Goal: Task Accomplishment & Management: Complete application form

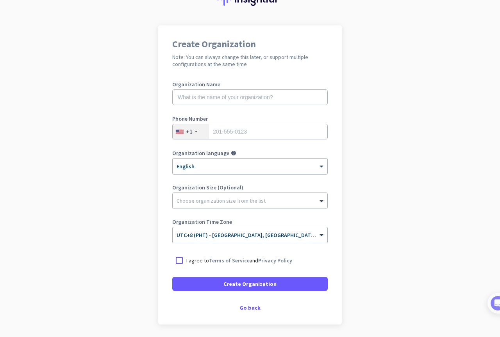
scroll to position [39, 0]
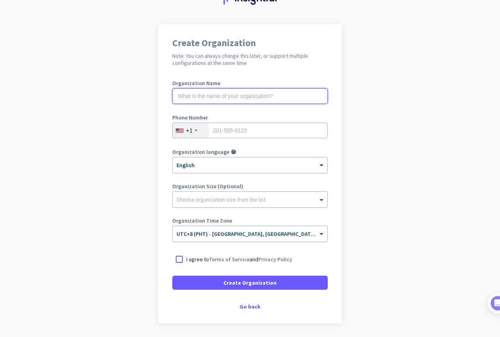
click at [237, 95] on input "text" at bounding box center [249, 96] width 155 height 16
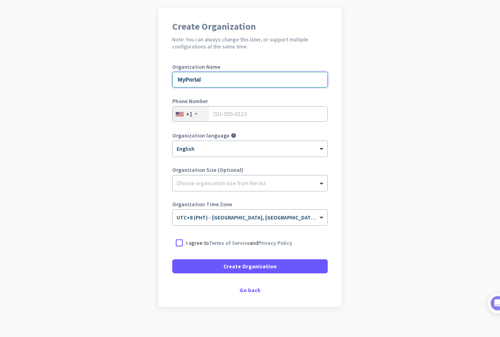
scroll to position [64, 0]
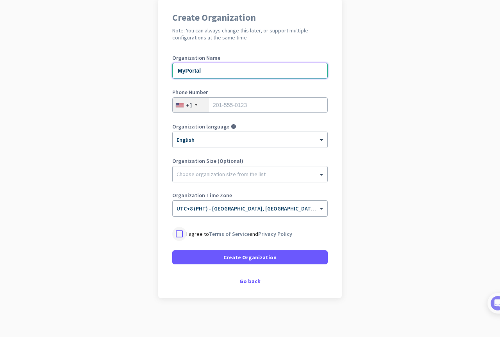
type input "MyPortal"
click at [172, 236] on div at bounding box center [179, 234] width 14 height 14
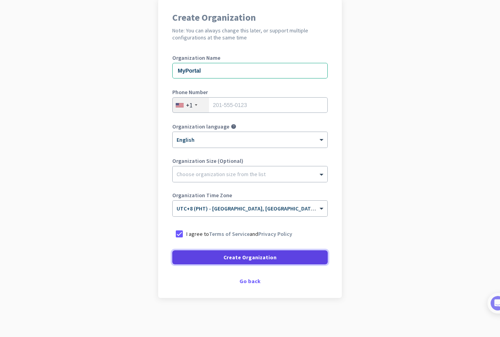
click at [206, 263] on span at bounding box center [249, 257] width 155 height 19
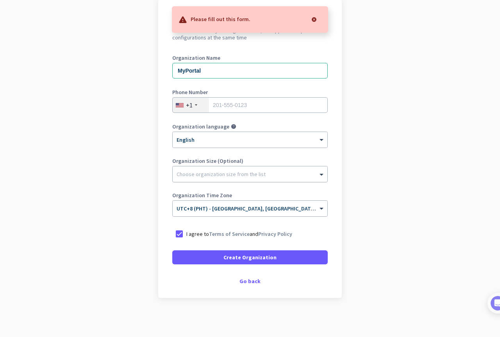
click at [241, 176] on div "Choose organization size from the list" at bounding box center [221, 174] width 89 height 7
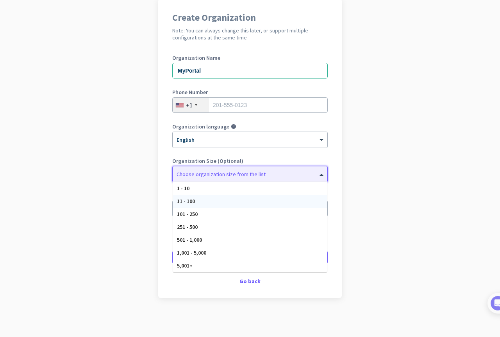
click at [236, 201] on div "11 - 100" at bounding box center [250, 201] width 154 height 13
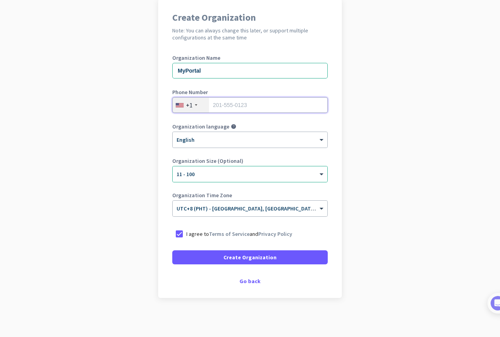
click at [240, 104] on input "tel" at bounding box center [249, 105] width 155 height 16
click at [186, 107] on div "+1" at bounding box center [189, 105] width 7 height 8
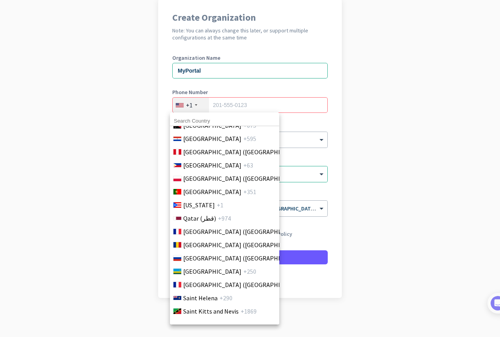
scroll to position [2266, 0]
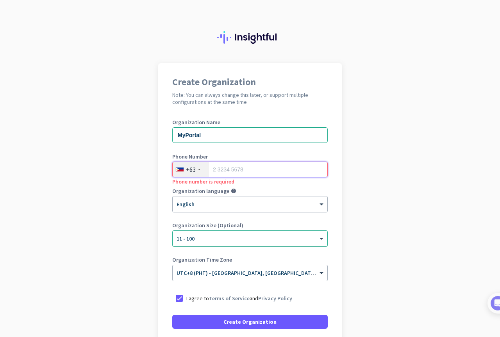
scroll to position [25, 0]
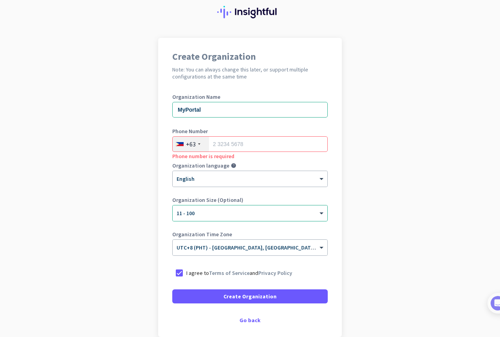
click at [248, 316] on div "Create Organization Note: You can always change this later, or support multiple…" at bounding box center [250, 187] width 184 height 299
click at [250, 320] on div "Go back" at bounding box center [249, 320] width 155 height 5
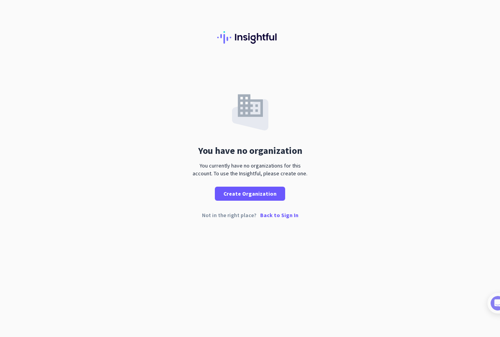
click at [281, 216] on p "Back to Sign In" at bounding box center [279, 215] width 38 height 5
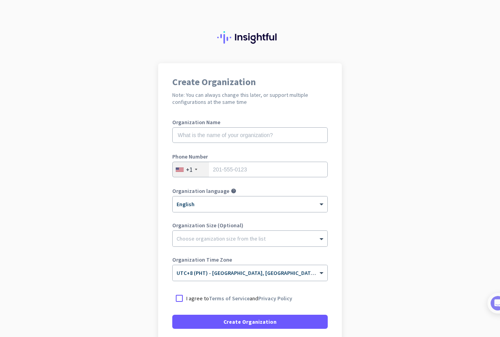
scroll to position [64, 0]
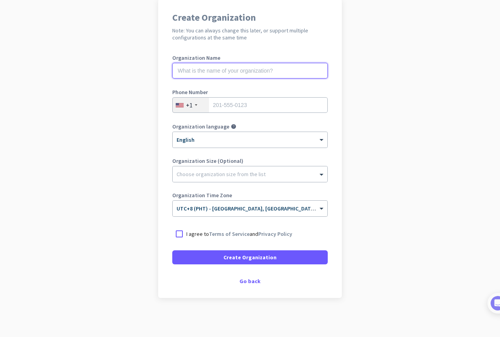
click at [231, 70] on input "text" at bounding box center [249, 71] width 155 height 16
type input "MyPortal"
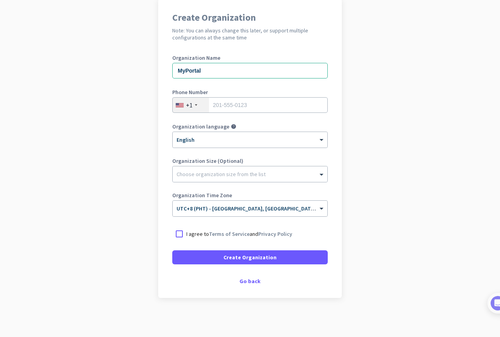
click at [197, 102] on div "+1" at bounding box center [191, 105] width 36 height 15
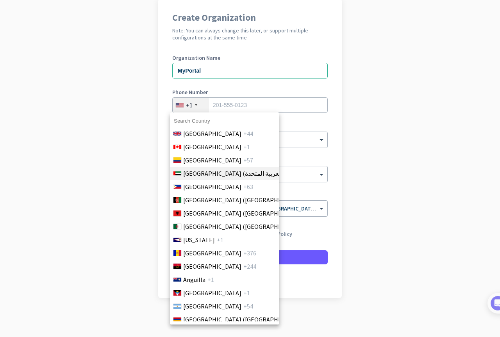
scroll to position [39, 0]
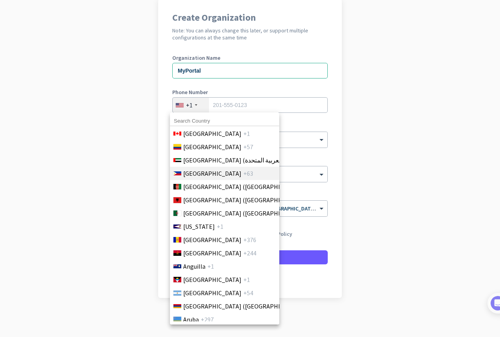
click at [213, 177] on li "Philippines +63" at bounding box center [225, 173] width 110 height 13
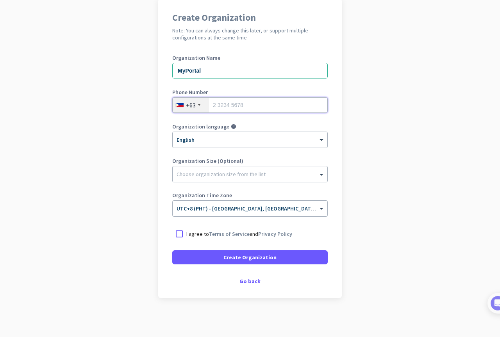
click at [236, 107] on input "tel" at bounding box center [249, 105] width 155 height 16
type input "9771650945"
click at [232, 178] on div "Choose organization size from the list" at bounding box center [250, 174] width 155 height 16
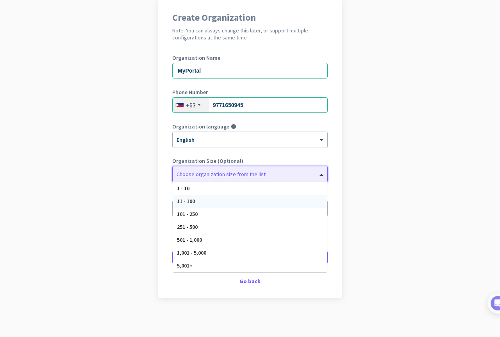
click at [224, 203] on div "11 - 100" at bounding box center [250, 201] width 154 height 13
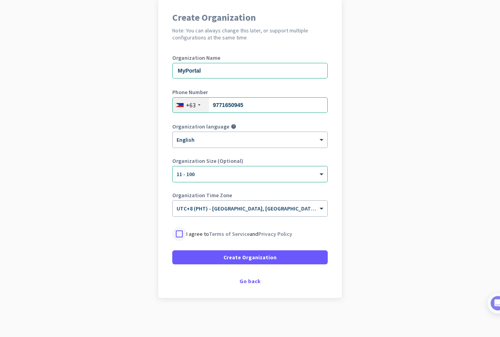
click at [178, 235] on div at bounding box center [179, 234] width 14 height 14
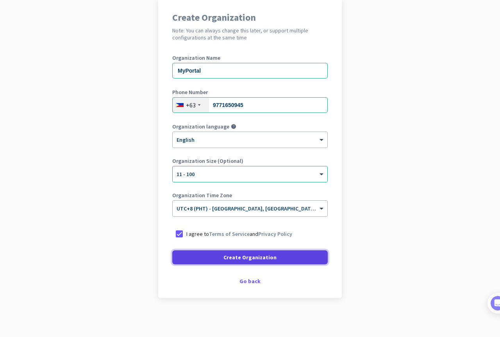
click at [223, 259] on span "Create Organization" at bounding box center [249, 258] width 53 height 8
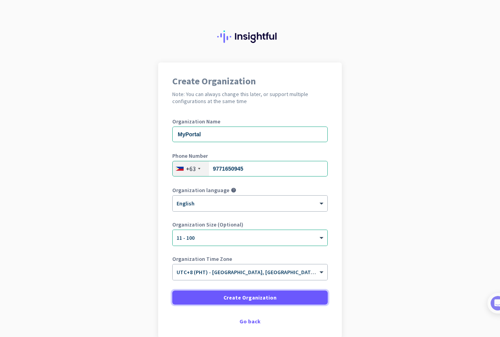
scroll to position [0, 0]
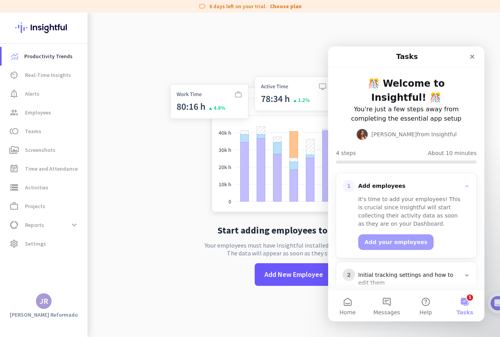
click at [152, 57] on app-no-employees "Start adding employees to Insightful Your employees must have Insightful instal…" at bounding box center [294, 181] width 413 height 337
click at [472, 57] on icon "Close" at bounding box center [472, 57] width 6 height 6
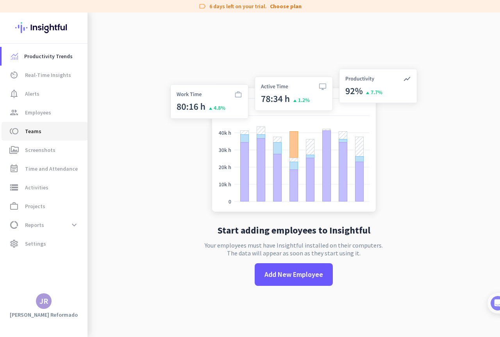
click at [42, 130] on span "toll Teams" at bounding box center [44, 131] width 73 height 9
click at [46, 148] on span "Screenshots" at bounding box center [40, 149] width 30 height 9
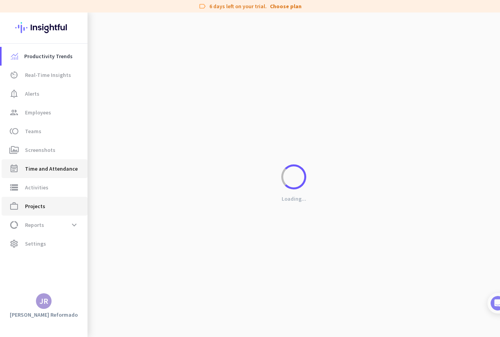
drag, startPoint x: 51, startPoint y: 177, endPoint x: 41, endPoint y: 201, distance: 26.1
click at [51, 177] on link "event_note Time and Attendance" at bounding box center [45, 168] width 86 height 19
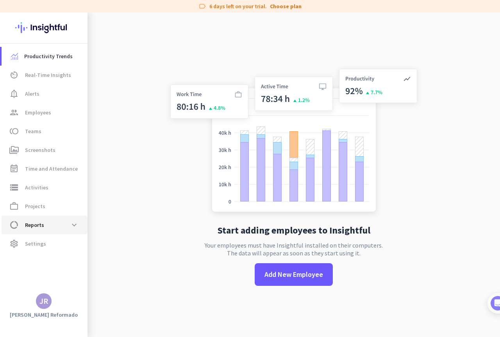
click at [41, 222] on span "Reports" at bounding box center [34, 224] width 19 height 9
click at [39, 241] on span "Work Type" at bounding box center [29, 243] width 43 height 19
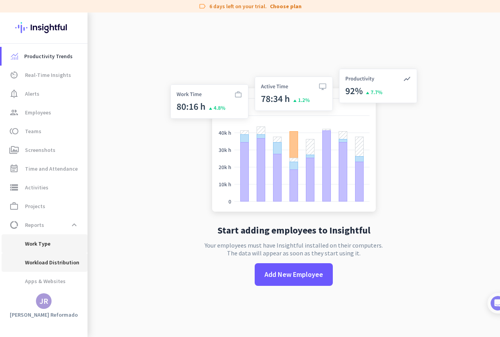
scroll to position [16, 0]
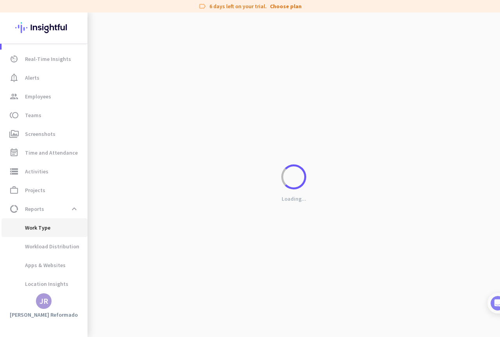
click at [43, 225] on span "Work Type" at bounding box center [29, 227] width 43 height 19
click at [45, 210] on span "data_usage Reports expand_less" at bounding box center [44, 209] width 73 height 14
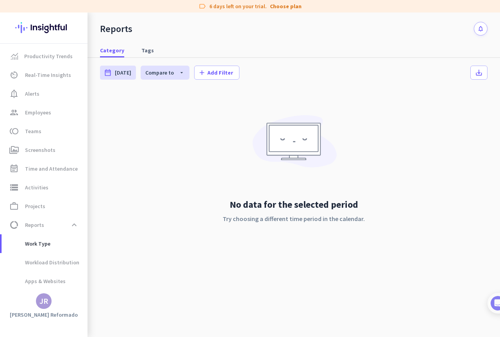
click at [45, 302] on div "JR" at bounding box center [43, 301] width 9 height 8
click at [34, 300] on div at bounding box center [250, 168] width 500 height 337
click at [52, 46] on mat-nav-list "Productivity Trends av_timer Real-Time Insights notification_important Alerts g…" at bounding box center [44, 188] width 88 height 288
